Goal: Task Accomplishment & Management: Manage account settings

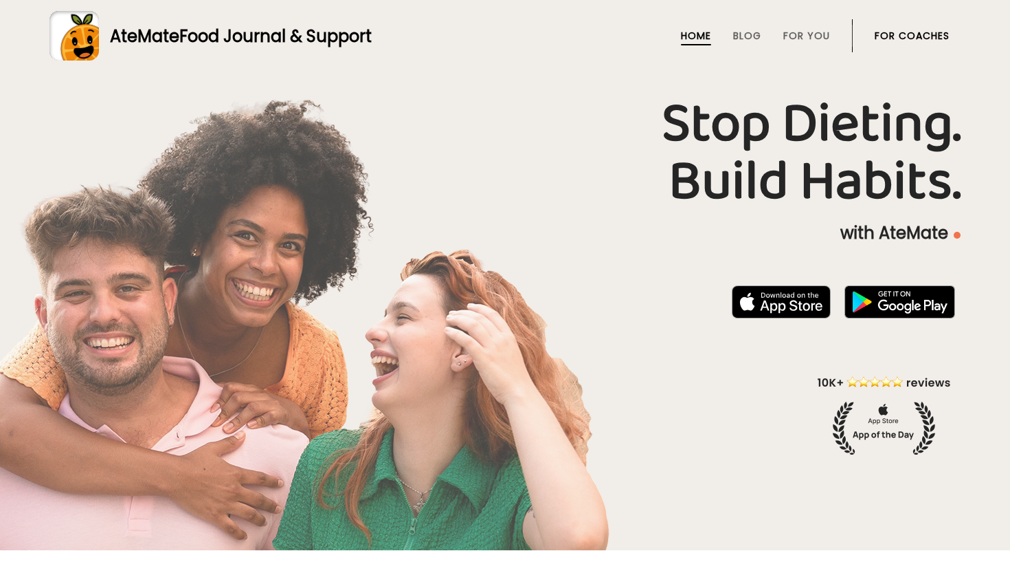
click at [909, 38] on link "For Coaches" at bounding box center [912, 35] width 75 height 11
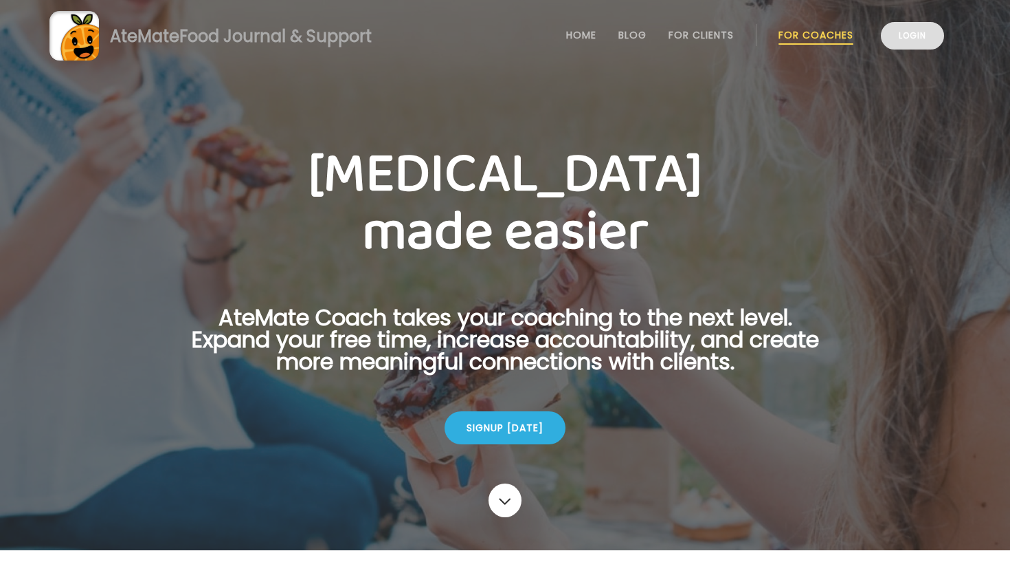
click at [907, 36] on link "Login" at bounding box center [912, 35] width 63 height 27
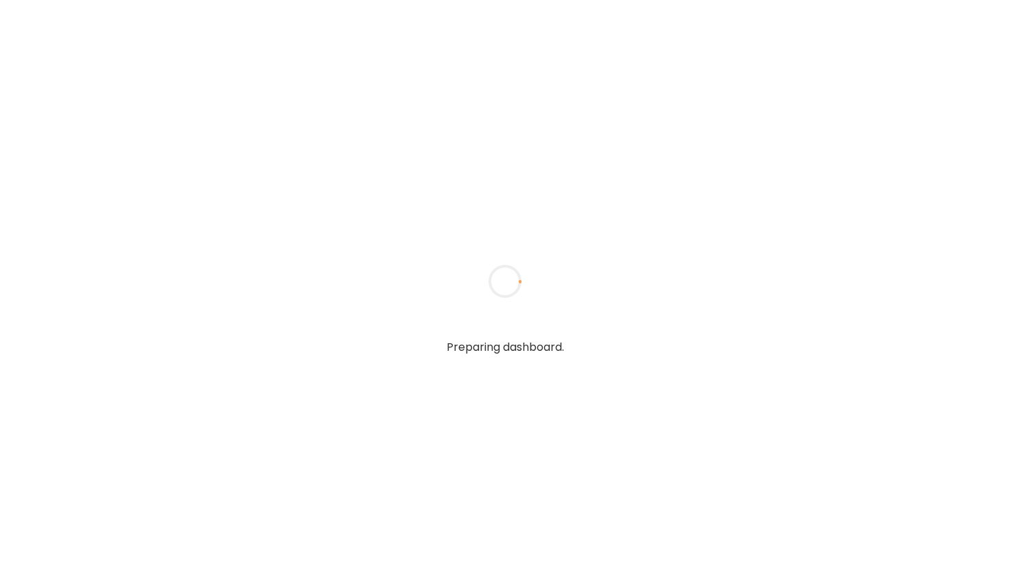
type input "**********"
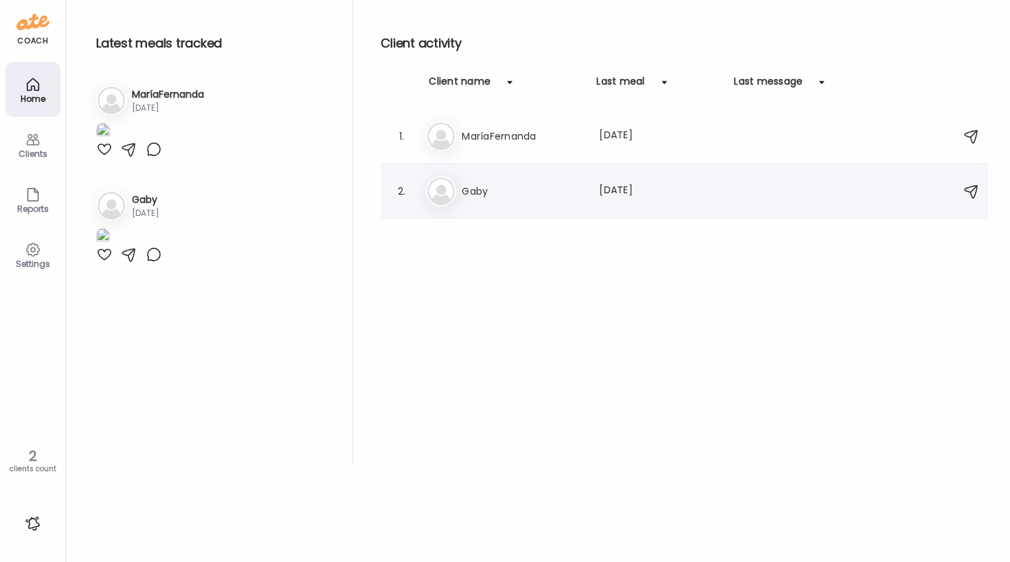
click at [476, 190] on h3 "Gaby" at bounding box center [522, 191] width 121 height 16
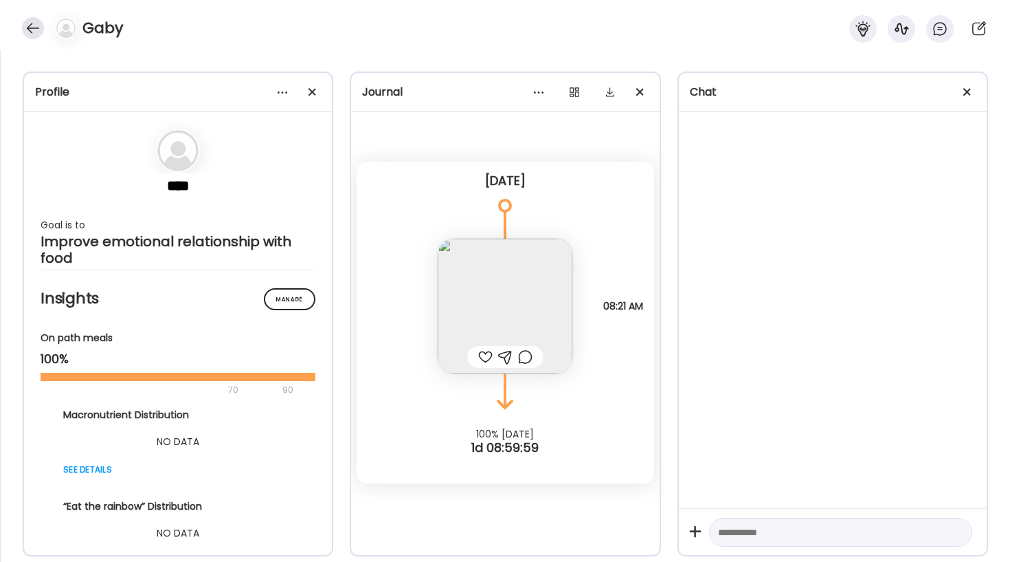
click at [31, 28] on div at bounding box center [33, 28] width 22 height 22
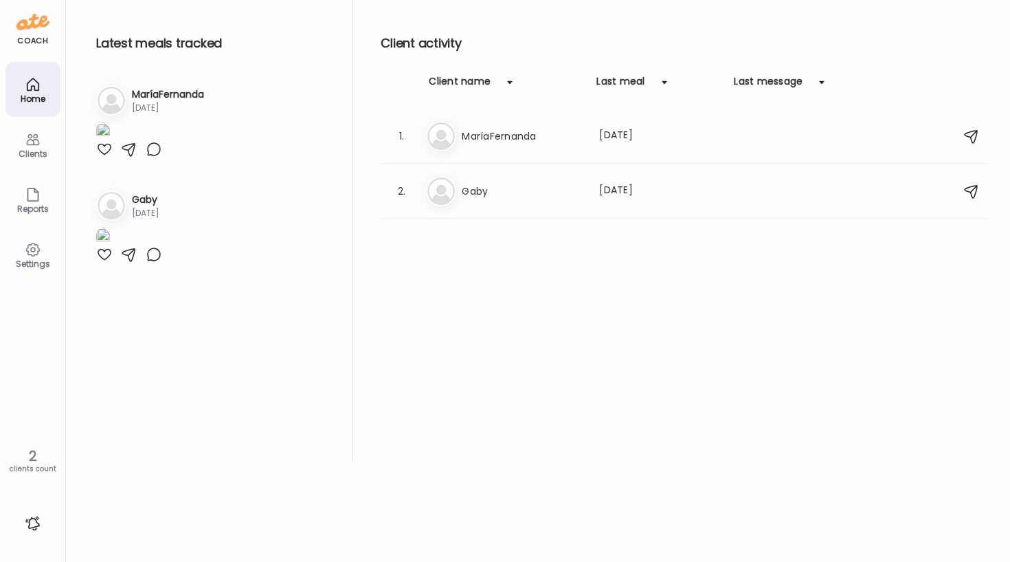
click at [25, 158] on div "Clients" at bounding box center [32, 153] width 49 height 9
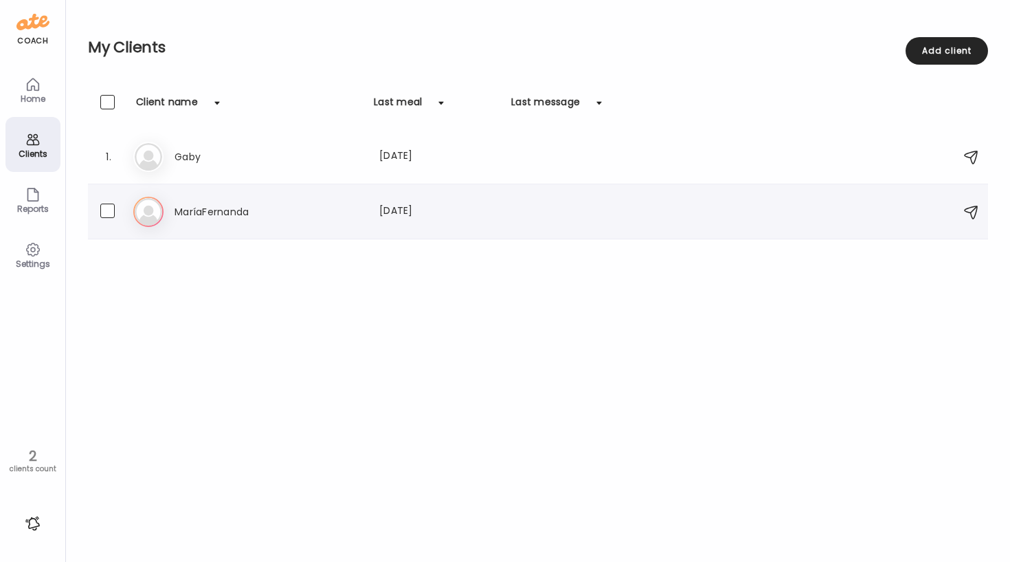
click at [148, 216] on img at bounding box center [148, 211] width 27 height 27
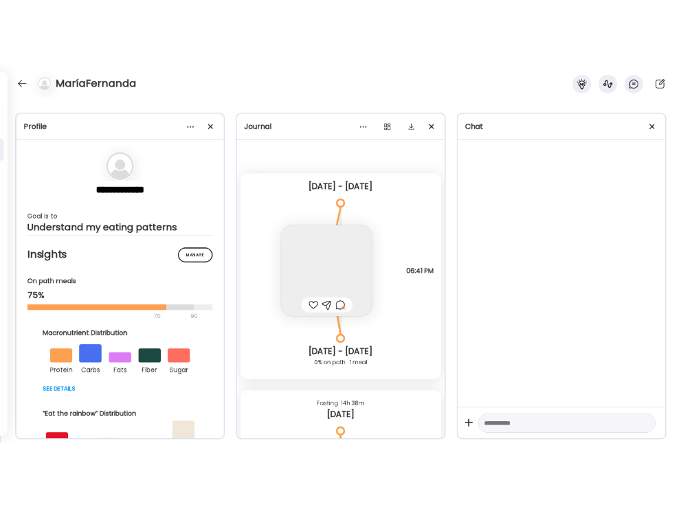
scroll to position [597, 0]
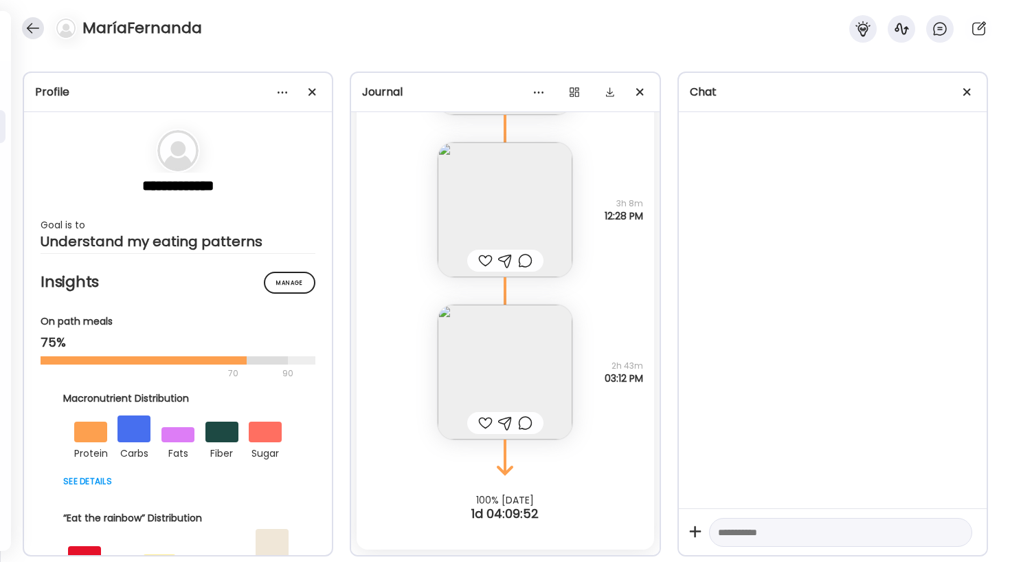
click at [33, 35] on div at bounding box center [33, 28] width 22 height 22
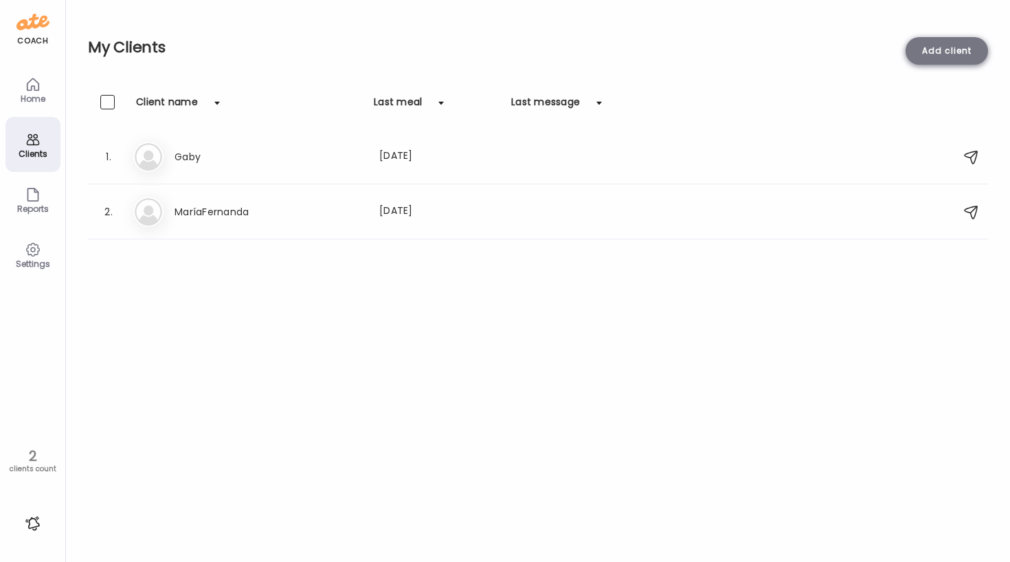
click at [944, 45] on div "Add client" at bounding box center [947, 50] width 82 height 27
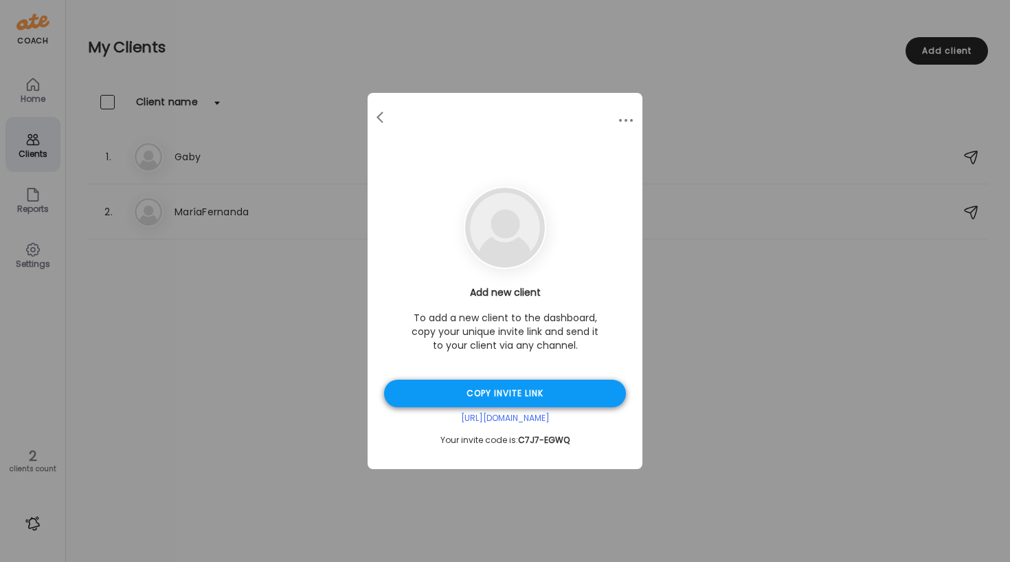
click at [502, 393] on div "Copy invite link" at bounding box center [505, 392] width 242 height 27
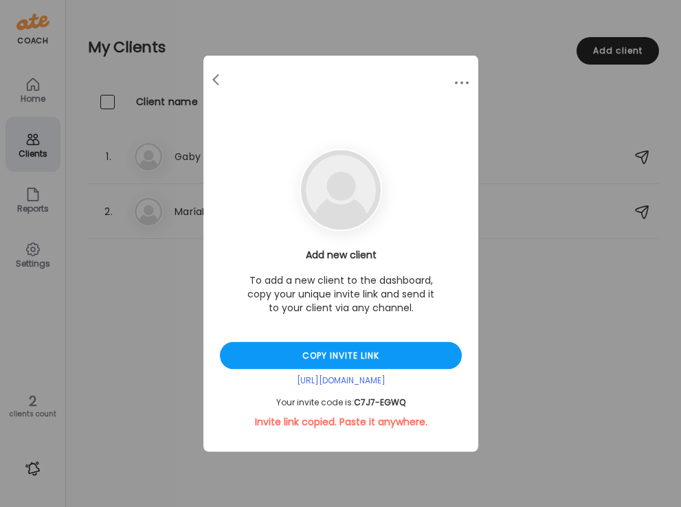
drag, startPoint x: 355, startPoint y: 400, endPoint x: 419, endPoint y: 400, distance: 63.9
click at [419, 400] on div "Your invite code is: C7J7-EGWQ" at bounding box center [341, 402] width 242 height 11
copy div "C7J7-EGWQ"
